Goal: Navigation & Orientation: Go to known website

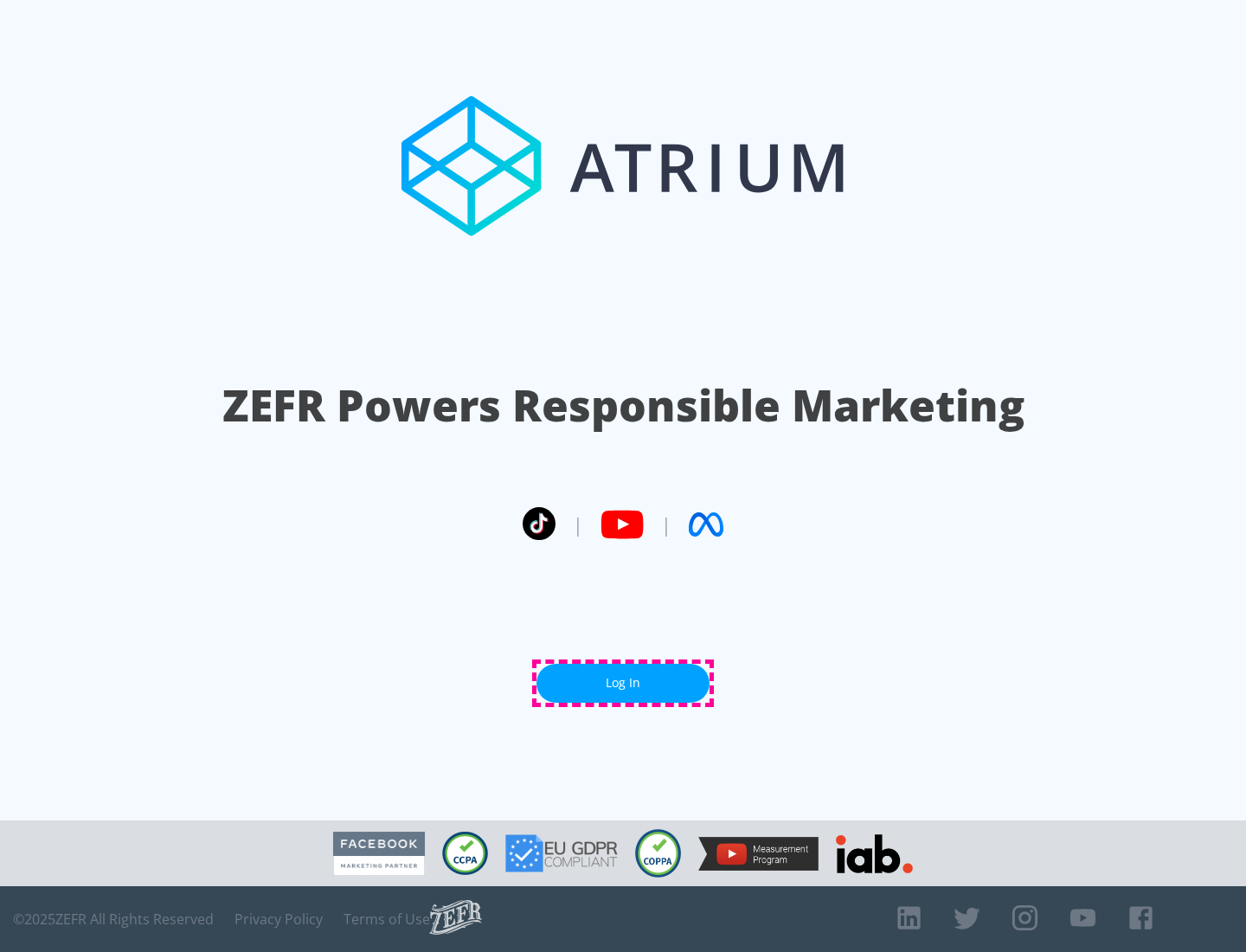
click at [623, 683] on link "Log In" at bounding box center [623, 684] width 173 height 39
